Goal: Complete application form

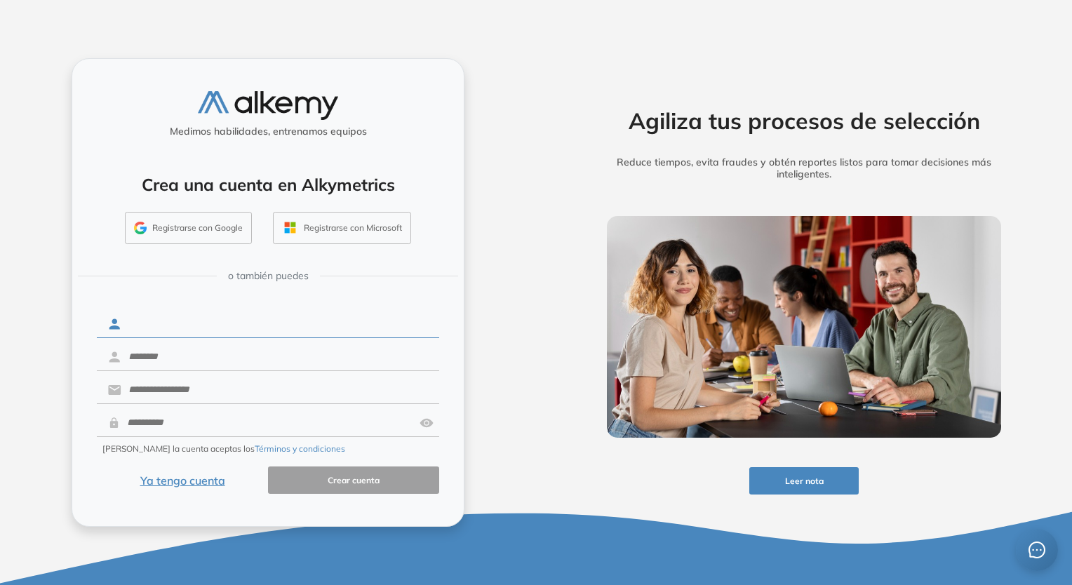
click at [257, 335] on input "text" at bounding box center [280, 324] width 318 height 27
type input "******"
type input "**********"
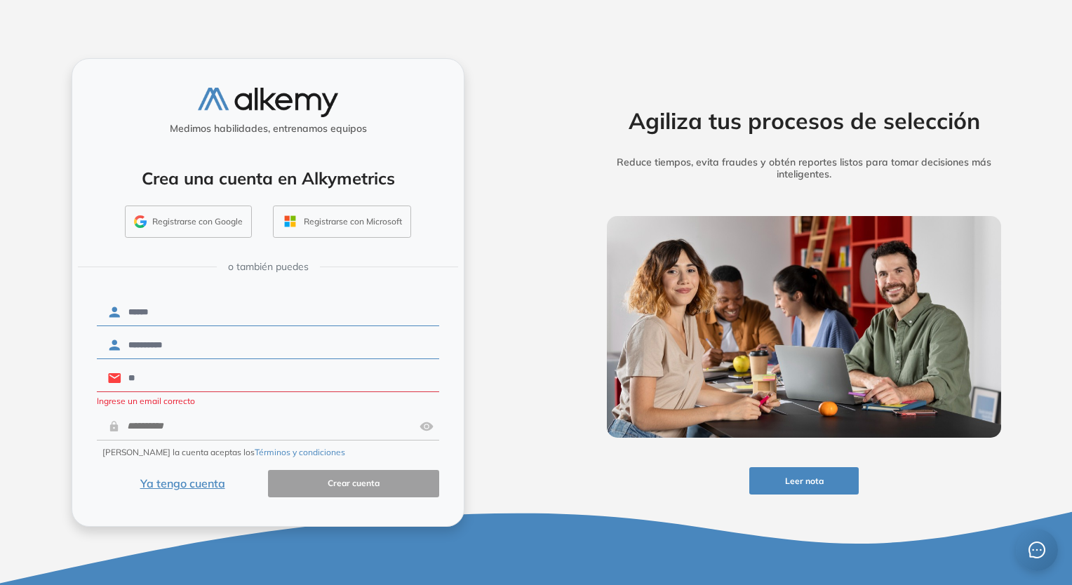
type input "*"
type input "**********"
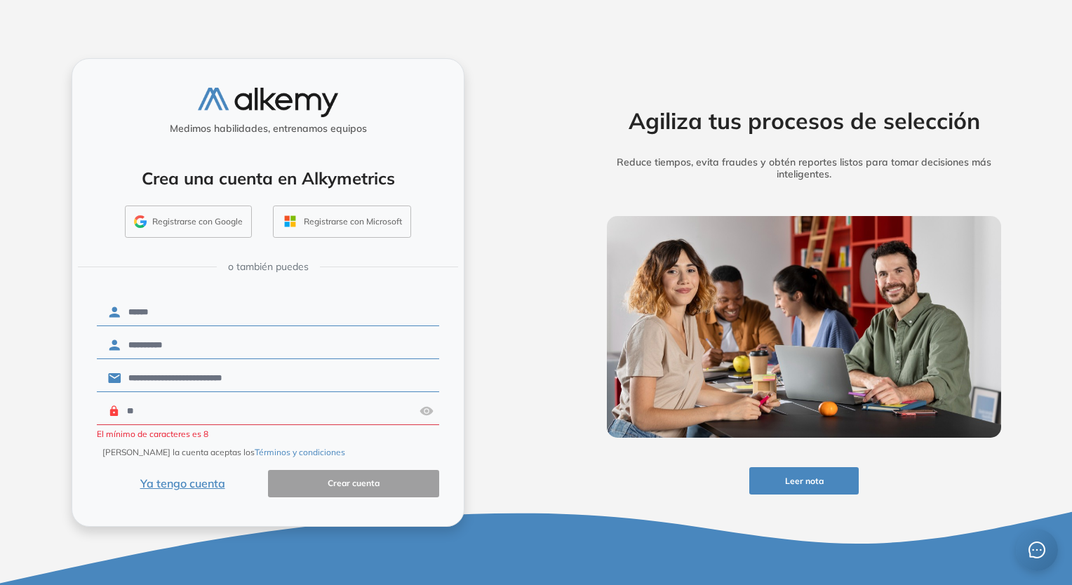
type input "*"
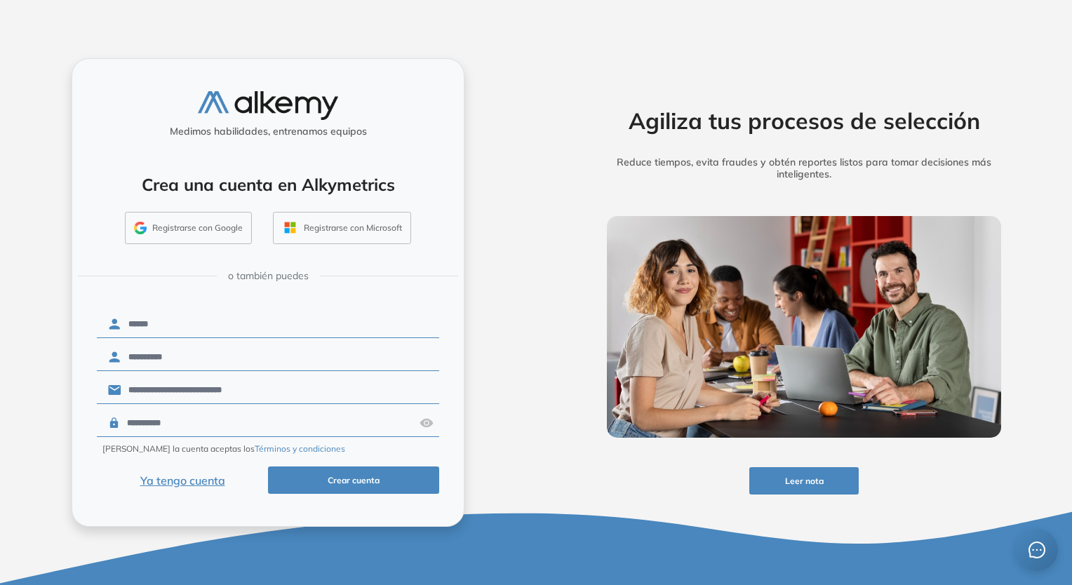
type input "**********"
click at [344, 476] on button "Crear cuenta" at bounding box center [353, 480] width 171 height 27
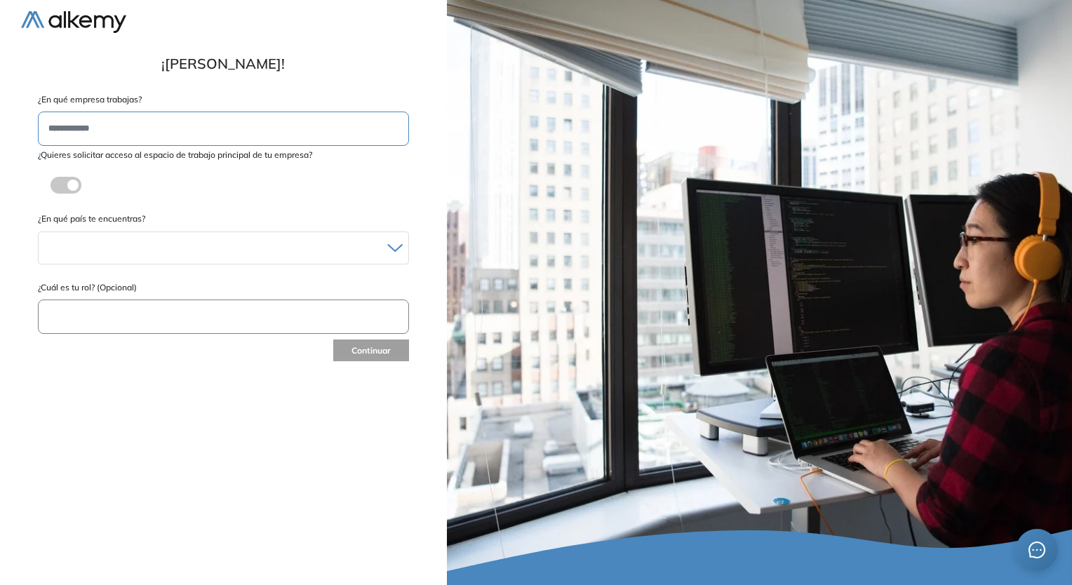
click at [68, 192] on label at bounding box center [66, 185] width 31 height 17
click at [68, 192] on div "¿Quieres solicitar acceso al espacio de trabajo principal de tu empresa? ¿Estás…" at bounding box center [223, 176] width 371 height 55
drag, startPoint x: 68, startPoint y: 192, endPoint x: 65, endPoint y: 181, distance: 11.1
click at [65, 181] on label at bounding box center [66, 185] width 31 height 17
click at [114, 125] on form "**********" at bounding box center [223, 228] width 405 height 271
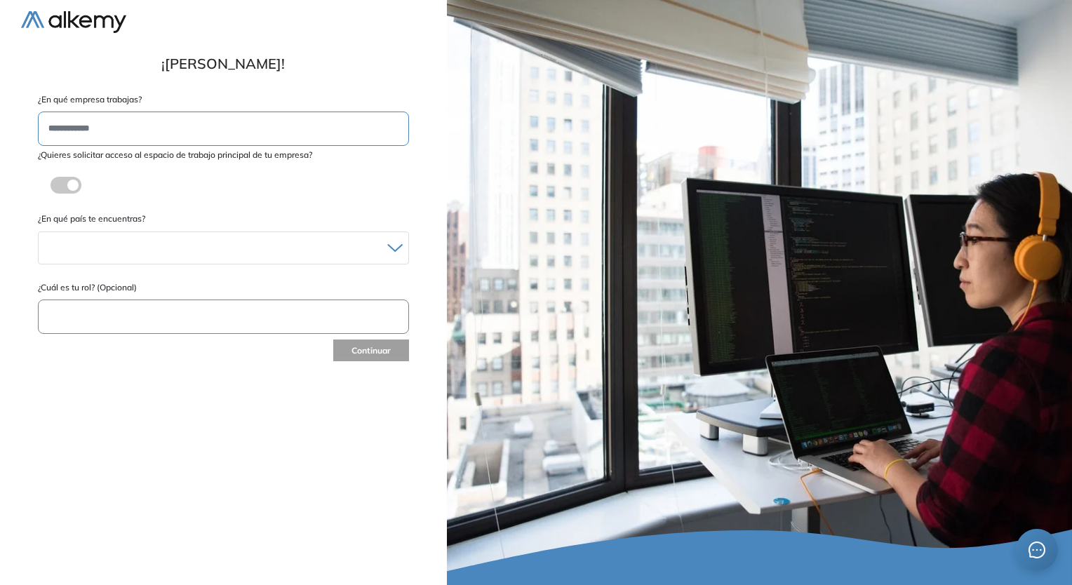
click at [76, 181] on label at bounding box center [66, 185] width 31 height 17
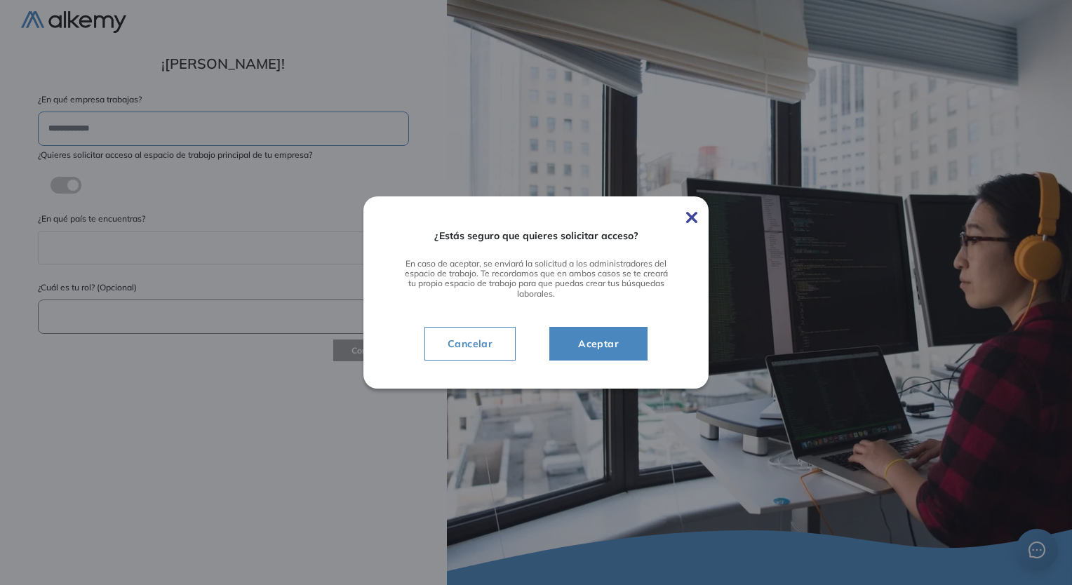
click at [692, 226] on div "¿Estás seguro que quieres solicitar acceso? En caso de aceptar, se enviará la s…" at bounding box center [535, 292] width 345 height 192
click at [696, 215] on img at bounding box center [691, 217] width 11 height 11
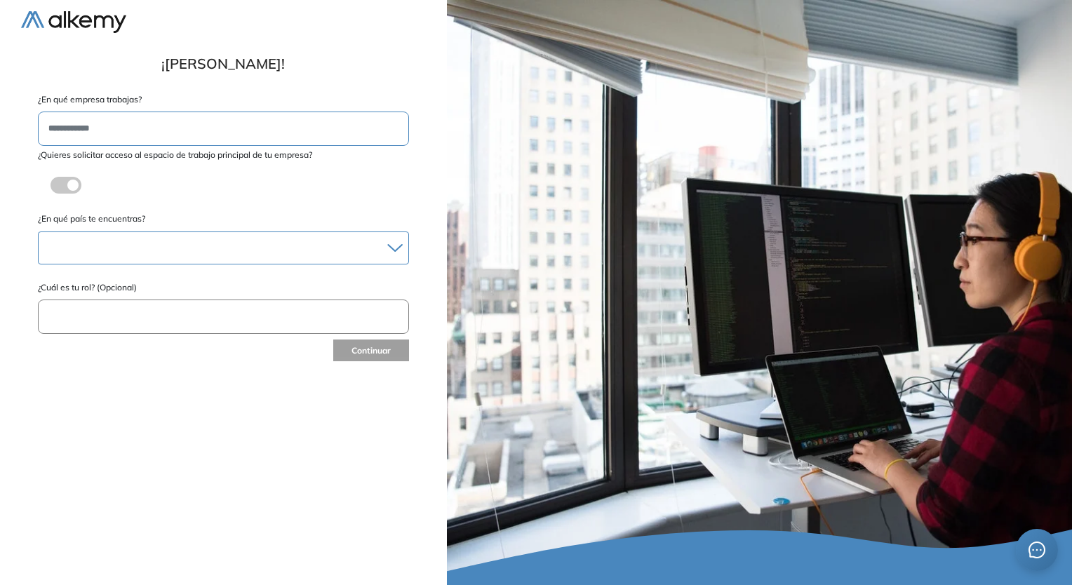
click at [173, 240] on div at bounding box center [224, 248] width 370 height 20
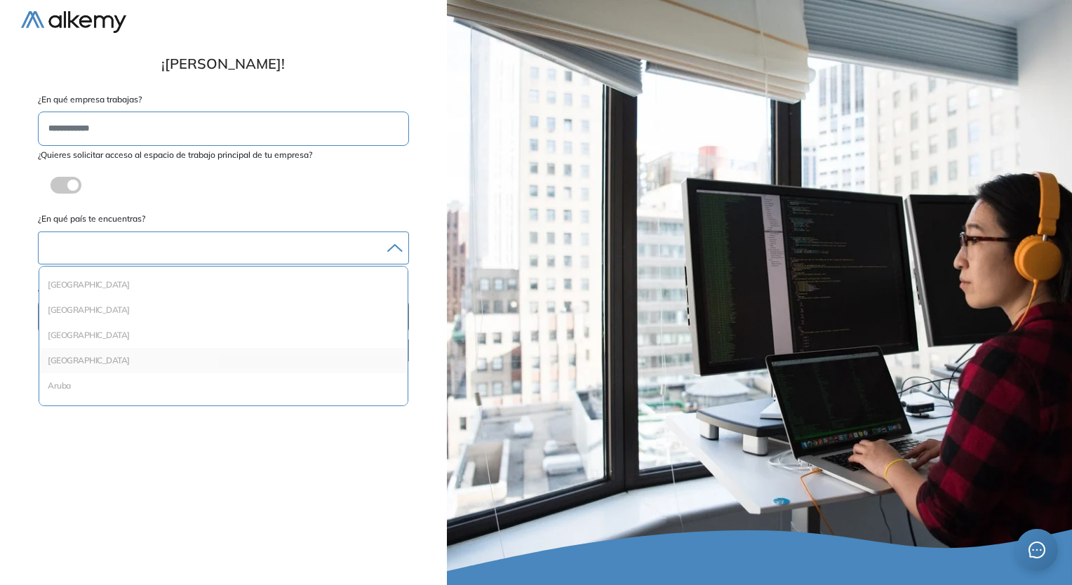
click at [101, 359] on li "Argentina" at bounding box center [223, 361] width 357 height 14
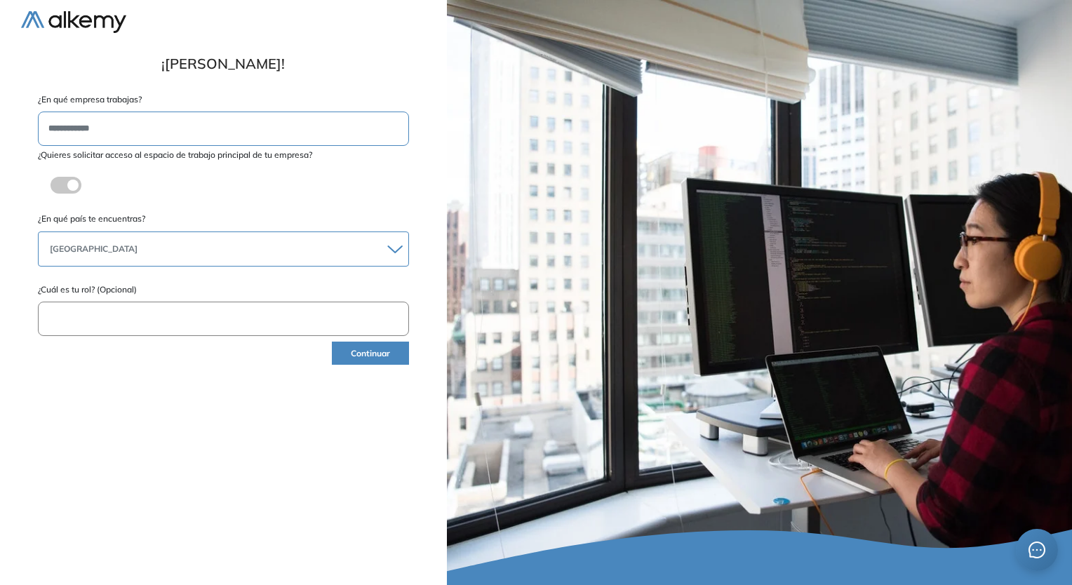
click at [139, 321] on input "text" at bounding box center [223, 319] width 371 height 34
click at [374, 352] on button "Continuar" at bounding box center [370, 353] width 76 height 23
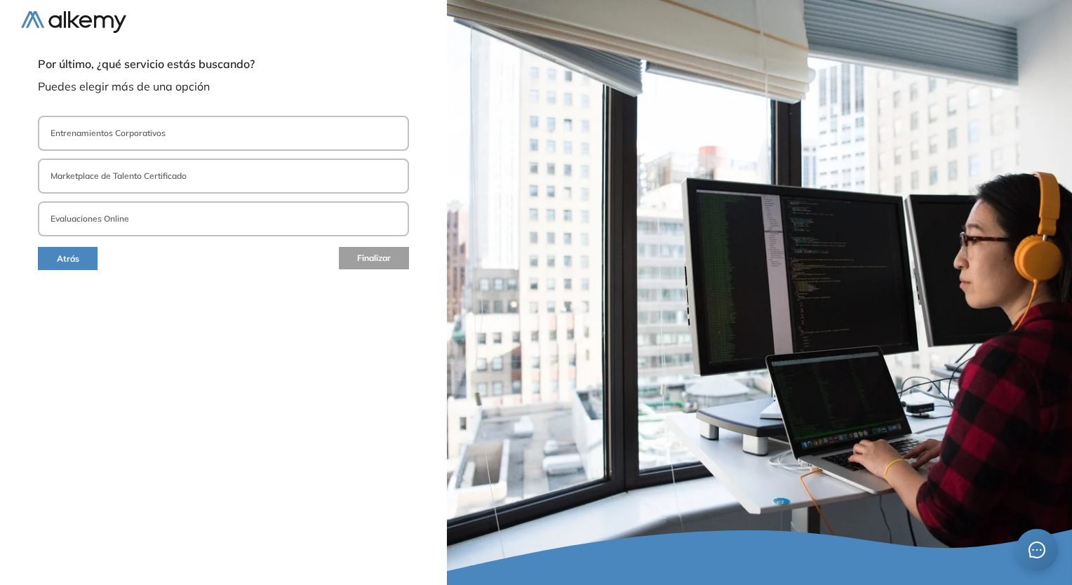
click at [234, 125] on button "Entrenamientos Corporativos" at bounding box center [223, 133] width 371 height 35
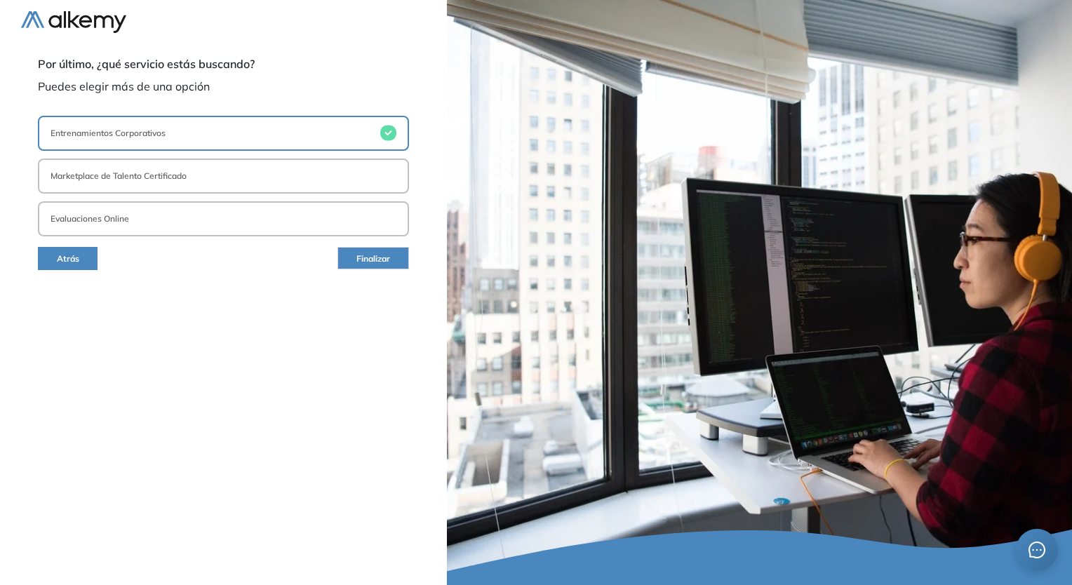
click at [199, 208] on button "Evaluaciones Online" at bounding box center [223, 218] width 371 height 35
click at [362, 253] on span "Finalizar" at bounding box center [373, 259] width 34 height 13
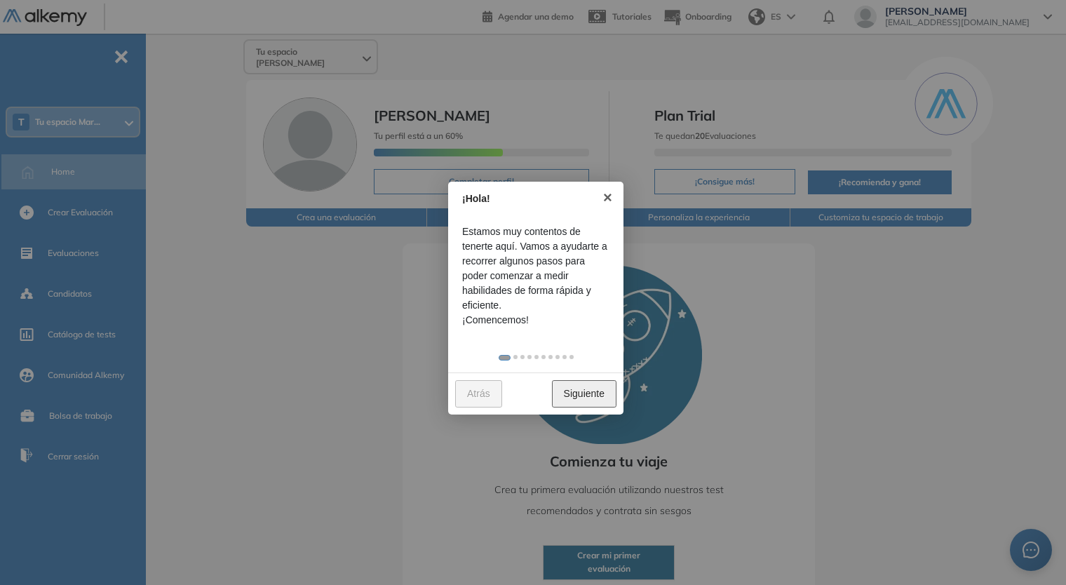
click at [594, 384] on link "Siguiente" at bounding box center [584, 393] width 65 height 27
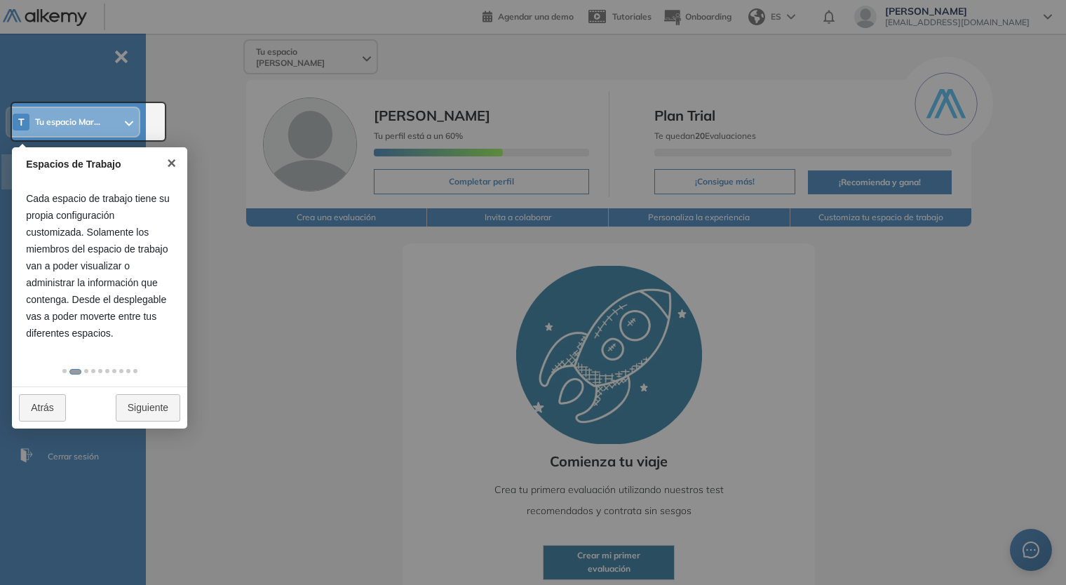
click at [413, 305] on div at bounding box center [533, 292] width 1066 height 585
click at [144, 403] on link "Siguiente" at bounding box center [148, 407] width 65 height 27
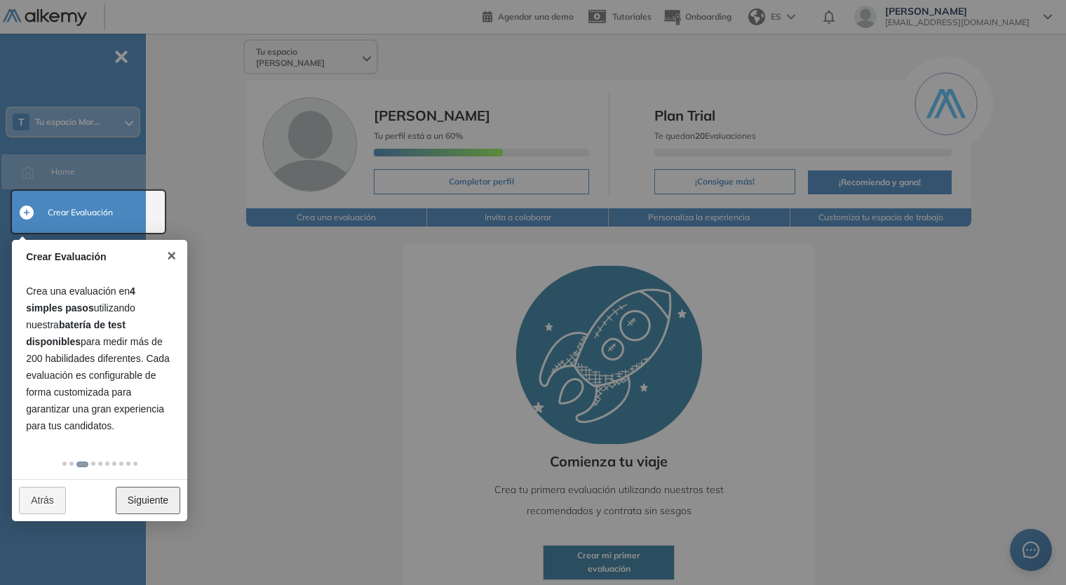
click at [157, 507] on link "Siguiente" at bounding box center [148, 500] width 65 height 27
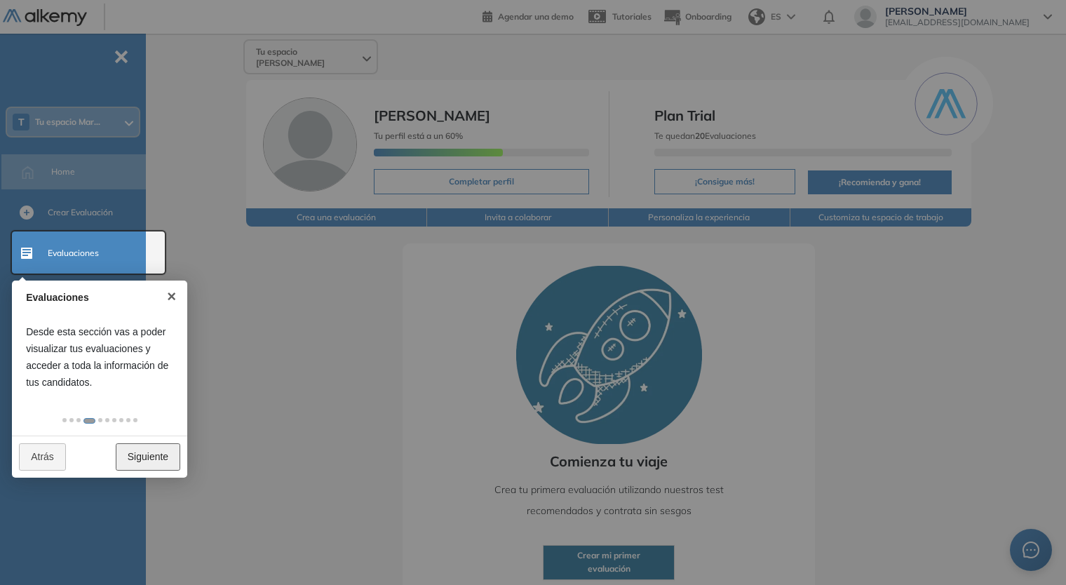
click at [154, 454] on link "Siguiente" at bounding box center [148, 456] width 65 height 27
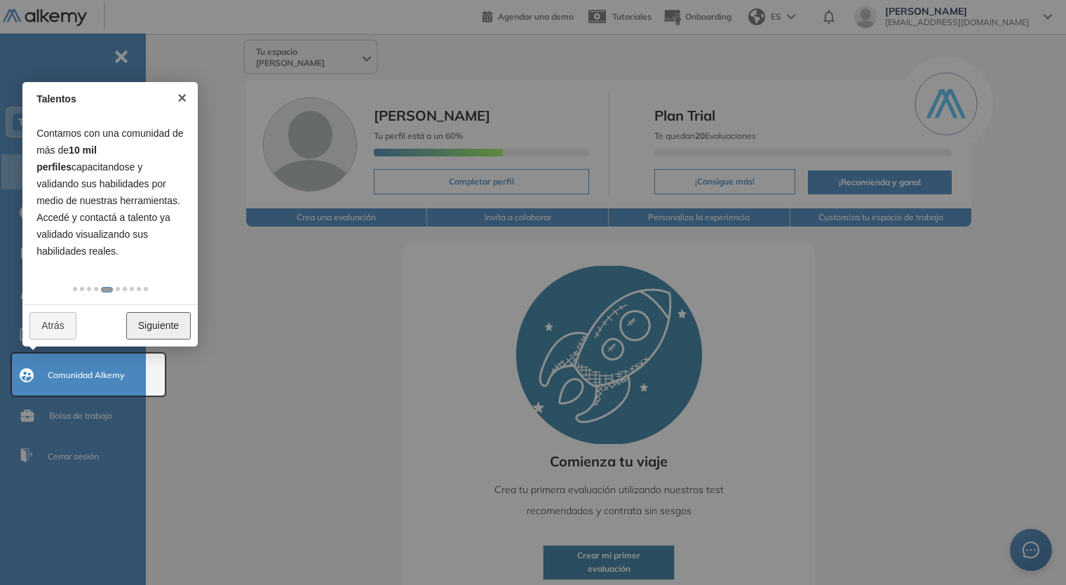
click at [158, 330] on link "Siguiente" at bounding box center [158, 325] width 65 height 27
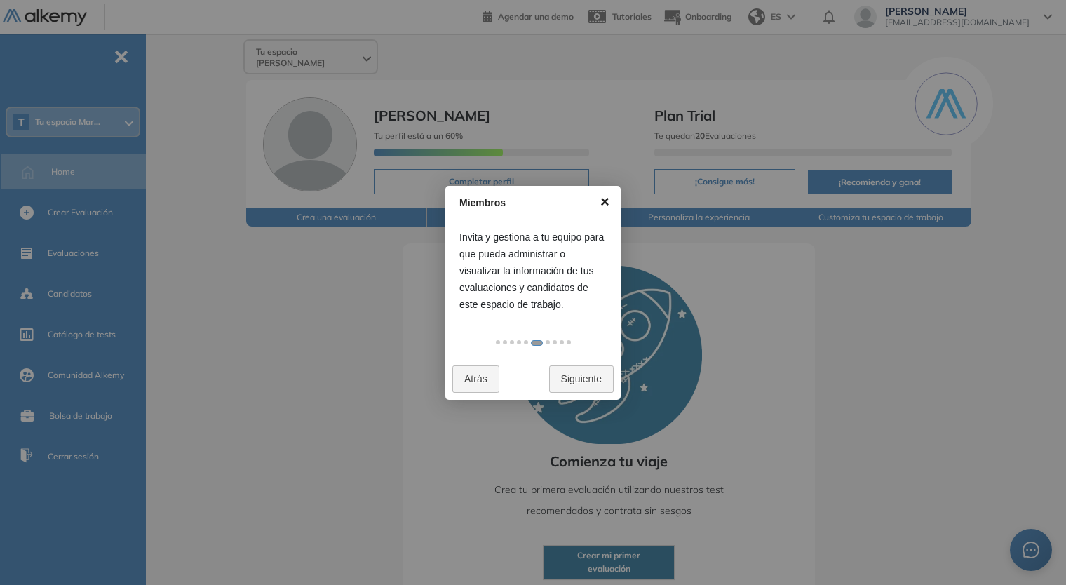
click at [604, 200] on link "×" at bounding box center [605, 202] width 32 height 32
